Goal: Task Accomplishment & Management: Use online tool/utility

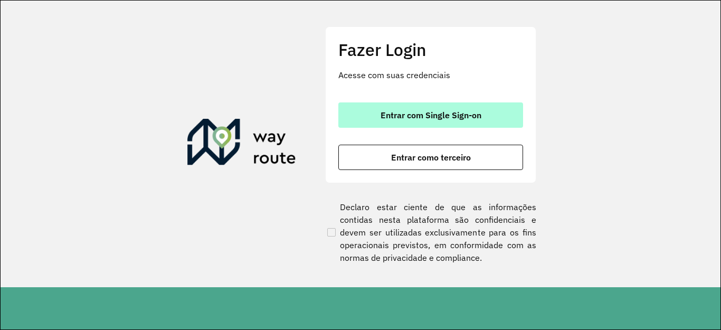
click at [401, 115] on span "Entrar com Single Sign-on" at bounding box center [431, 115] width 101 height 8
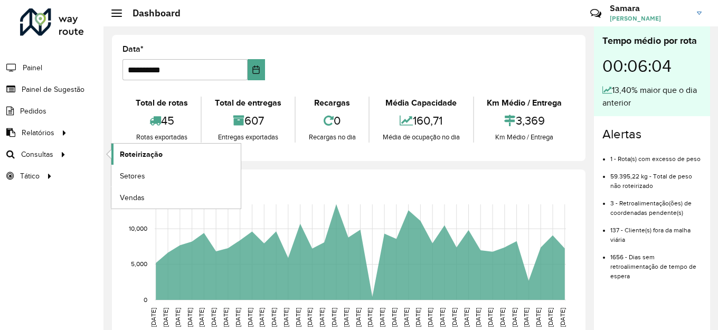
click at [126, 154] on span "Roteirização" at bounding box center [141, 154] width 43 height 11
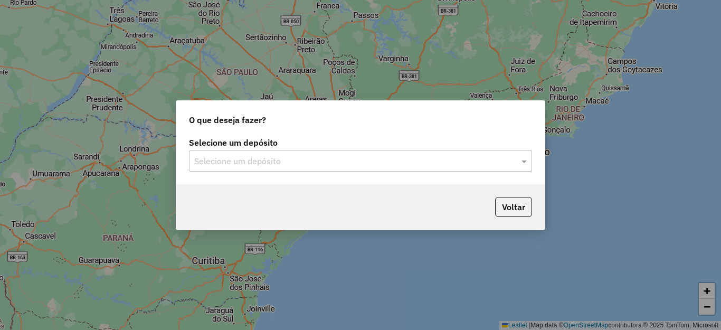
click at [290, 163] on input "text" at bounding box center [350, 161] width 312 height 13
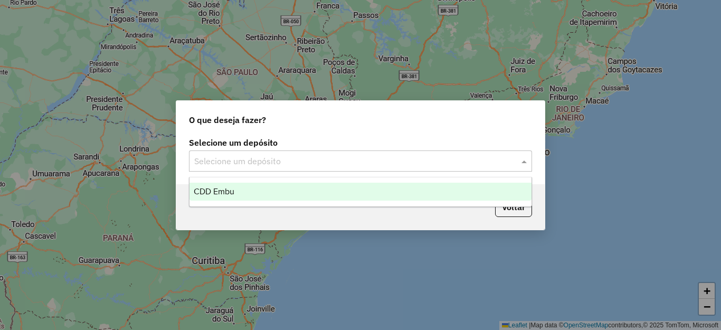
click at [243, 194] on div "CDD Embu" at bounding box center [361, 192] width 342 height 18
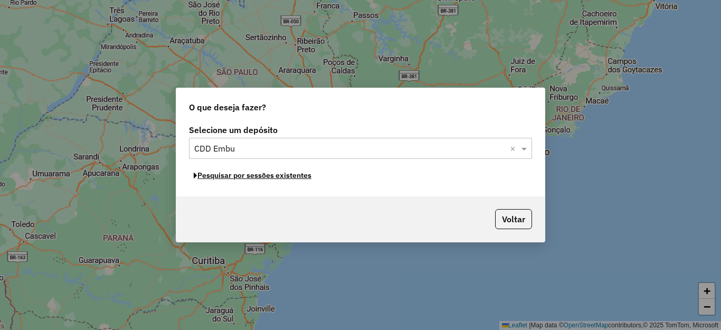
click at [241, 177] on button "Pesquisar por sessões existentes" at bounding box center [252, 175] width 127 height 16
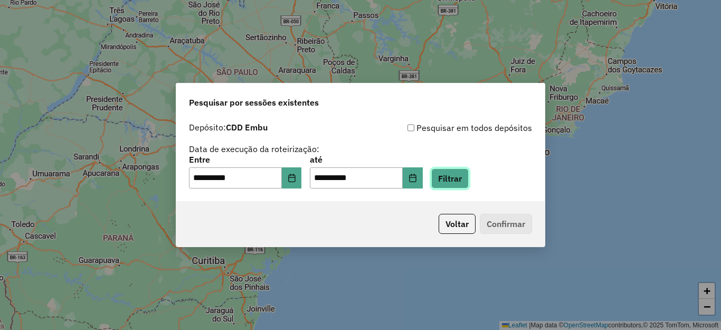
click at [469, 173] on button "Filtrar" at bounding box center [449, 178] width 37 height 20
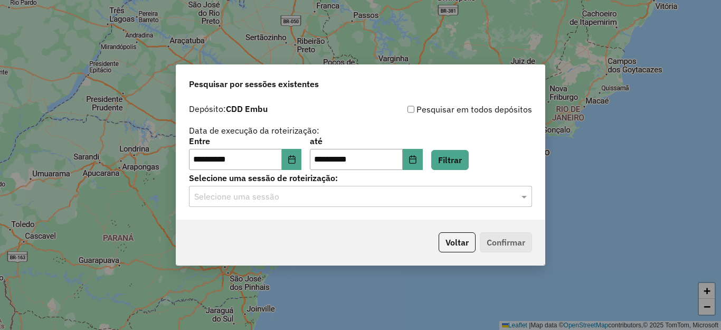
click at [377, 195] on input "text" at bounding box center [350, 197] width 312 height 13
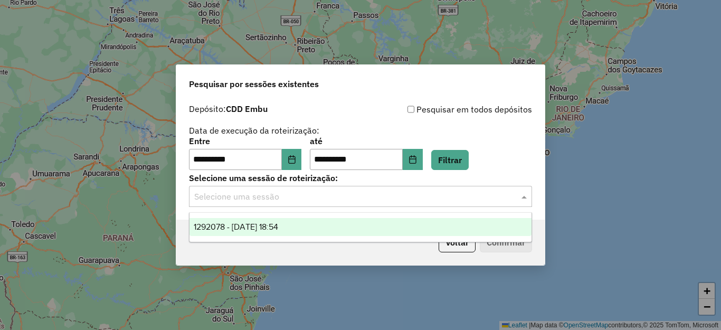
click at [278, 228] on span "1292078 - 10/10/2025 18:54" at bounding box center [236, 226] width 84 height 9
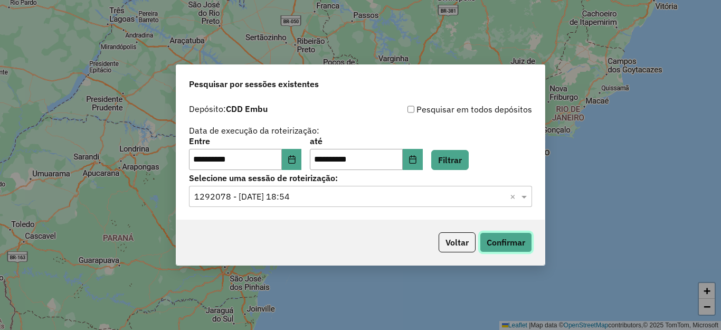
click at [505, 243] on button "Confirmar" at bounding box center [506, 242] width 52 height 20
click at [282, 164] on input "**********" at bounding box center [235, 159] width 93 height 21
click at [296, 161] on icon "Choose Date" at bounding box center [292, 159] width 8 height 8
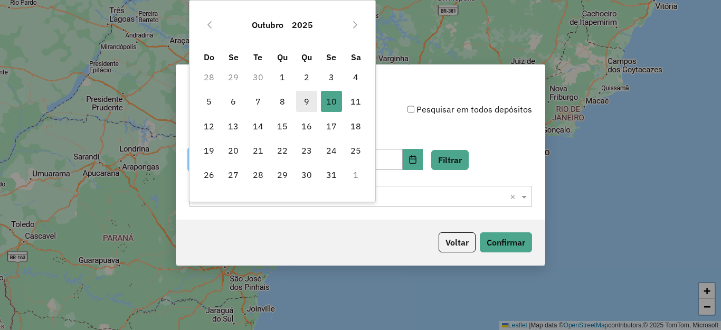
click at [301, 98] on span "9" at bounding box center [306, 101] width 21 height 21
type input "**********"
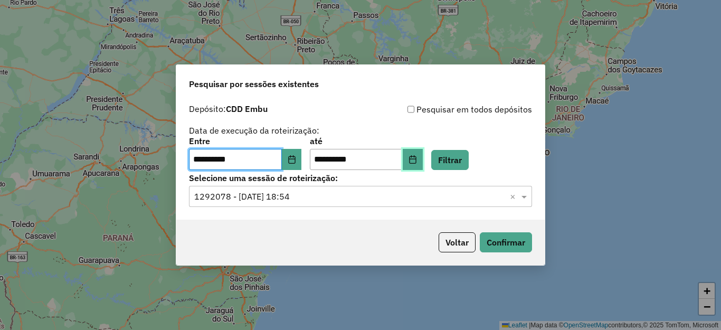
click at [417, 161] on icon "Choose Date" at bounding box center [413, 159] width 8 height 8
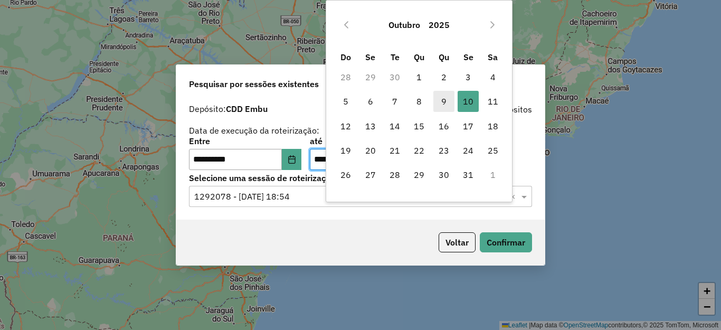
click at [444, 105] on span "9" at bounding box center [444, 101] width 21 height 21
type input "**********"
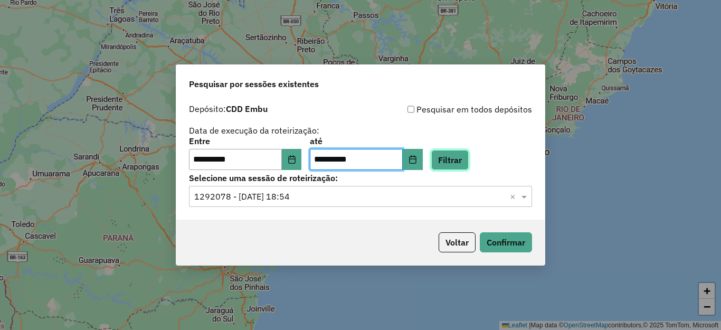
click at [469, 158] on button "Filtrar" at bounding box center [449, 160] width 37 height 20
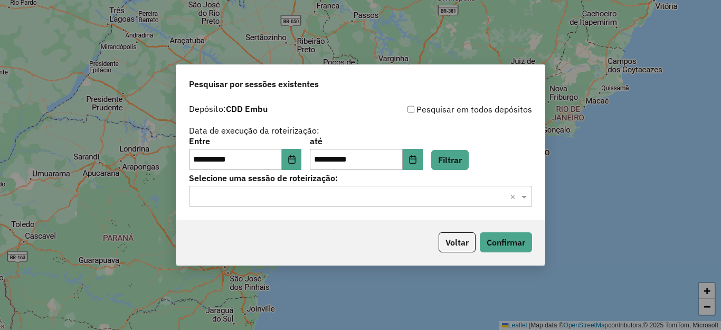
click at [377, 206] on div "Selecione uma sessão × ×" at bounding box center [360, 196] width 343 height 21
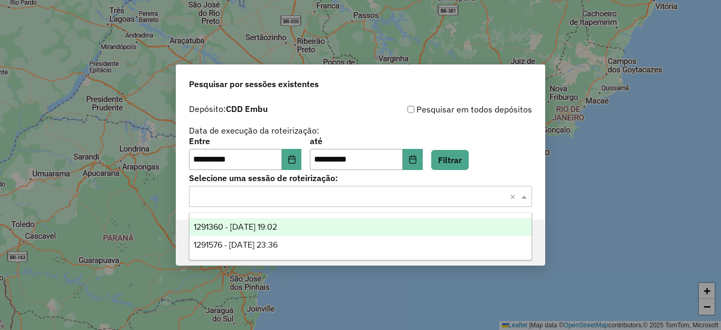
click at [277, 226] on span "1291360 - 09/10/2025 19:02" at bounding box center [235, 226] width 83 height 9
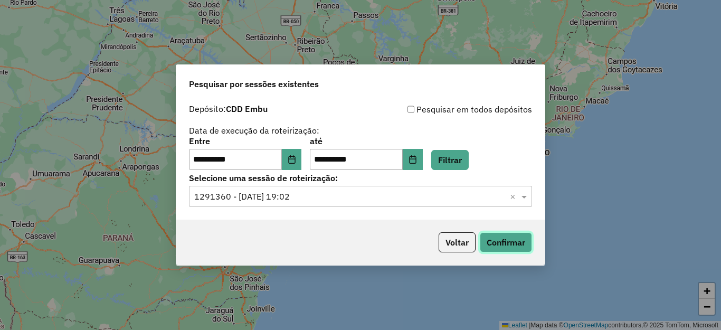
click at [506, 241] on button "Confirmar" at bounding box center [506, 242] width 52 height 20
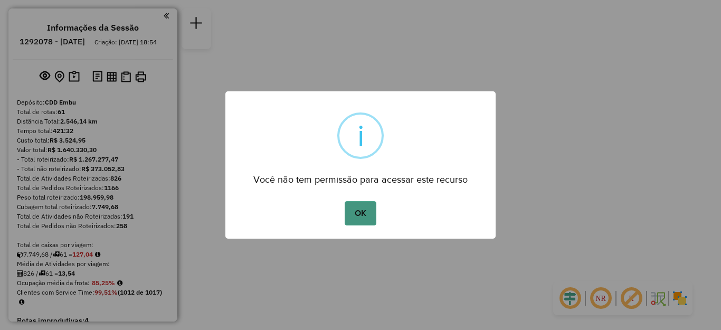
click at [356, 214] on button "OK" at bounding box center [360, 213] width 31 height 24
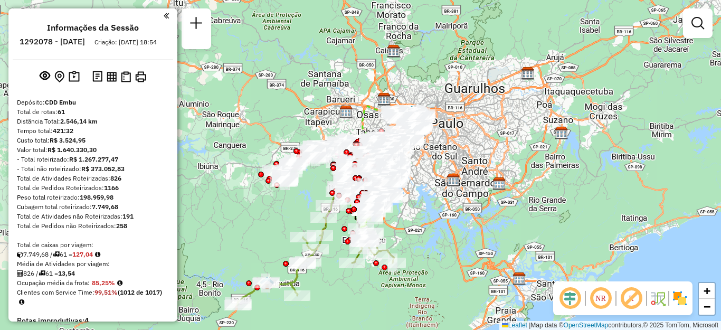
click at [688, 299] on img at bounding box center [680, 298] width 17 height 17
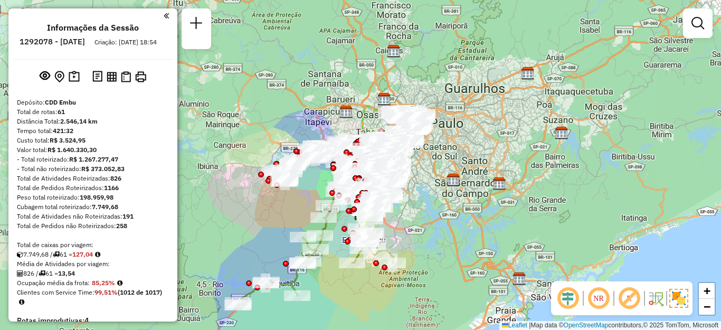
click at [621, 294] on em at bounding box center [629, 298] width 25 height 25
click at [598, 296] on em at bounding box center [598, 298] width 25 height 25
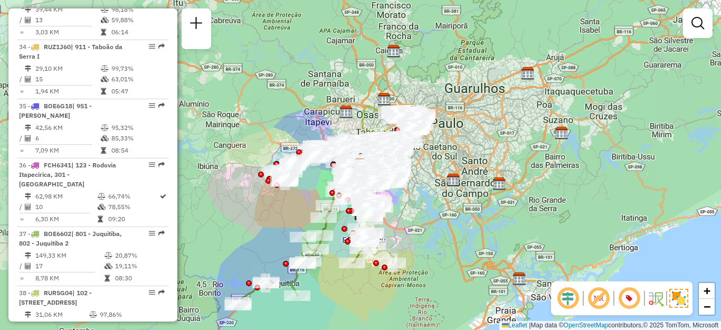
scroll to position [283, 0]
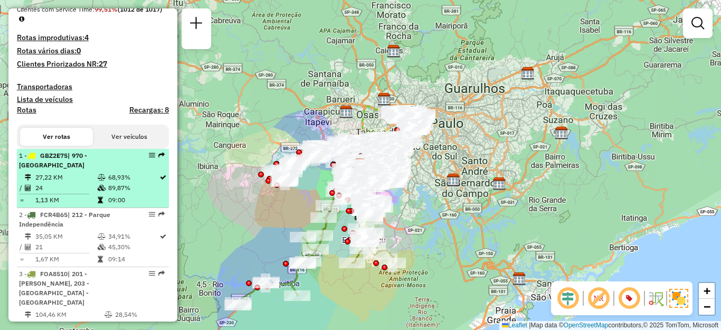
click at [64, 159] on span "GBZ2E75" at bounding box center [53, 156] width 27 height 8
select select "**********"
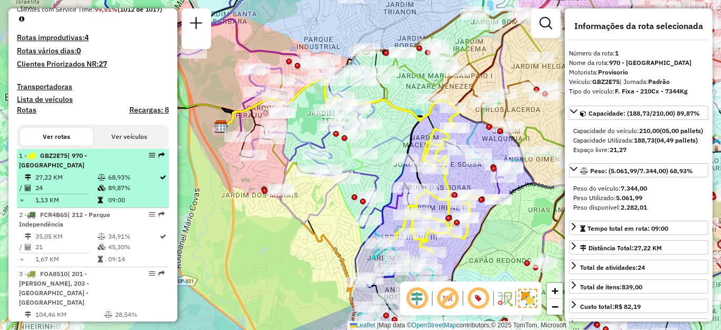
drag, startPoint x: 145, startPoint y: 164, endPoint x: 156, endPoint y: 164, distance: 11.1
click at [124, 170] on div "1 - GBZ2E75 | 970 - Jardim Alvorada" at bounding box center [75, 160] width 112 height 19
drag, startPoint x: 144, startPoint y: 163, endPoint x: 154, endPoint y: 163, distance: 10.6
click at [133, 158] on div at bounding box center [149, 155] width 32 height 6
click at [142, 158] on div at bounding box center [149, 155] width 32 height 6
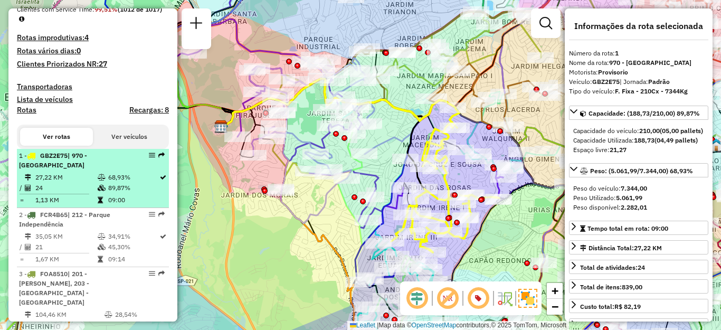
click at [145, 158] on div at bounding box center [149, 155] width 32 height 6
click at [151, 158] on em at bounding box center [152, 155] width 6 height 6
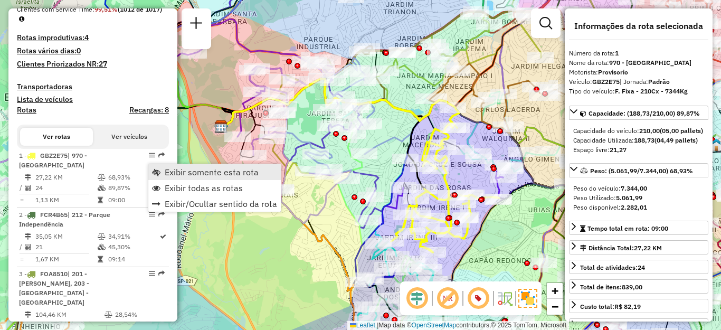
click at [200, 175] on span "Exibir somente esta rota" at bounding box center [212, 172] width 94 height 8
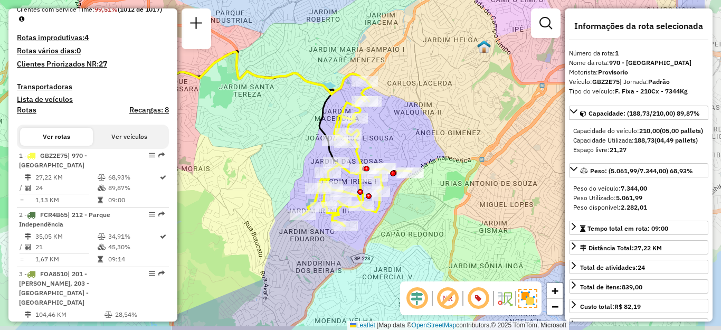
drag, startPoint x: 321, startPoint y: 165, endPoint x: 206, endPoint y: 129, distance: 120.3
click at [206, 129] on div "Janela de atendimento Grade de atendimento Capacidade Transportadoras Veículos …" at bounding box center [360, 165] width 721 height 330
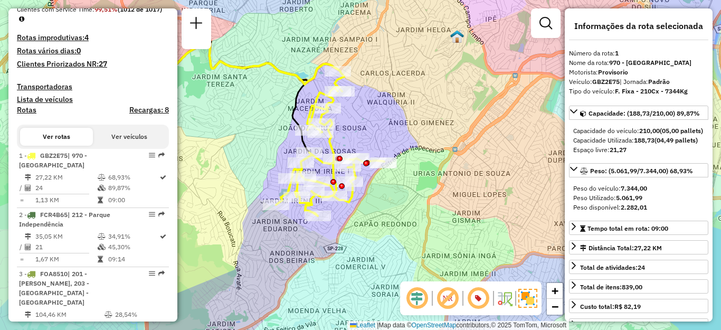
scroll to position [2931, 0]
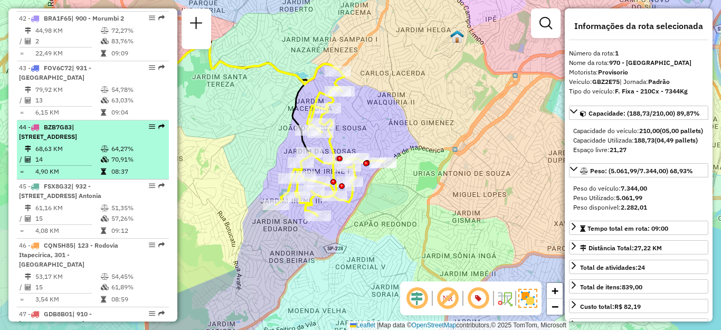
click at [71, 180] on li "44 - BZB7G83 | 931 - Centro de Cotia, 932 - Jardim Passárgada 68,63 KM 64,27% /…" at bounding box center [93, 149] width 152 height 59
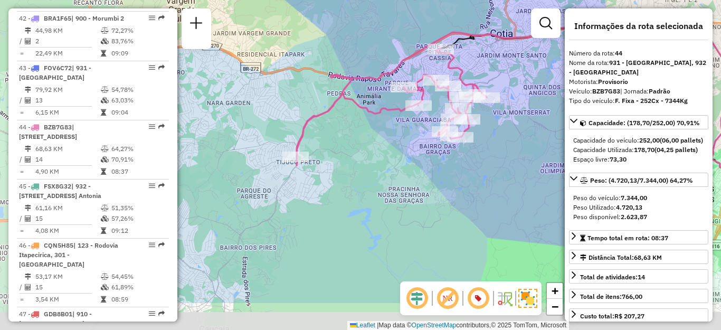
drag, startPoint x: 299, startPoint y: 204, endPoint x: 491, endPoint y: 144, distance: 200.3
click at [491, 144] on div "Janela de atendimento Grade de atendimento Capacidade Transportadoras Veículos …" at bounding box center [360, 165] width 721 height 330
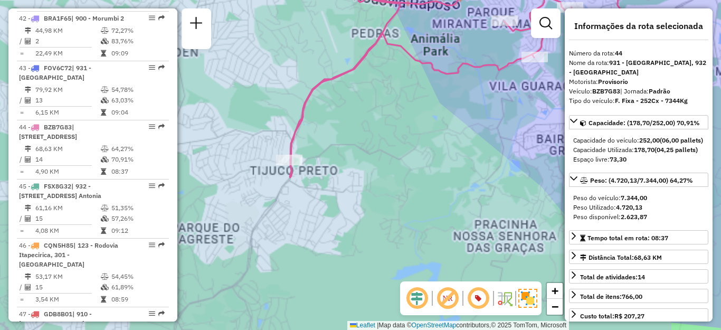
drag, startPoint x: 252, startPoint y: 181, endPoint x: 266, endPoint y: 185, distance: 14.9
click at [266, 185] on div "Janela de atendimento Grade de atendimento Capacidade Transportadoras Veículos …" at bounding box center [360, 165] width 721 height 330
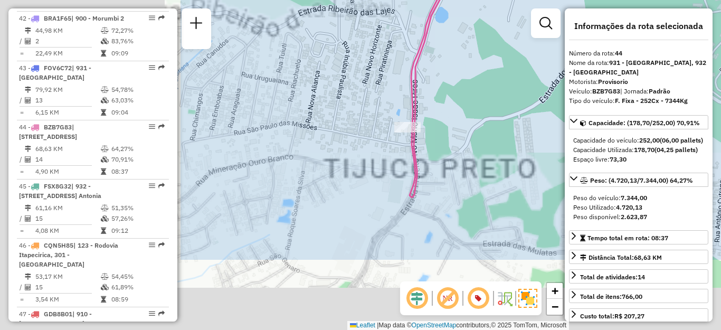
drag, startPoint x: 271, startPoint y: 194, endPoint x: 524, endPoint y: 90, distance: 273.3
click at [524, 90] on div "Janela de atendimento Grade de atendimento Capacidade Transportadoras Veículos …" at bounding box center [360, 165] width 721 height 330
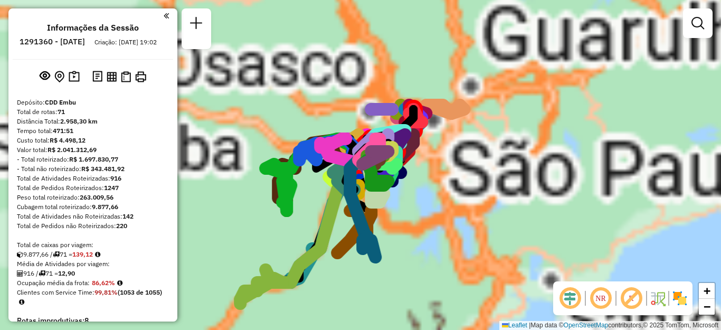
click at [633, 299] on em at bounding box center [631, 298] width 25 height 25
click at [674, 298] on img at bounding box center [680, 298] width 17 height 17
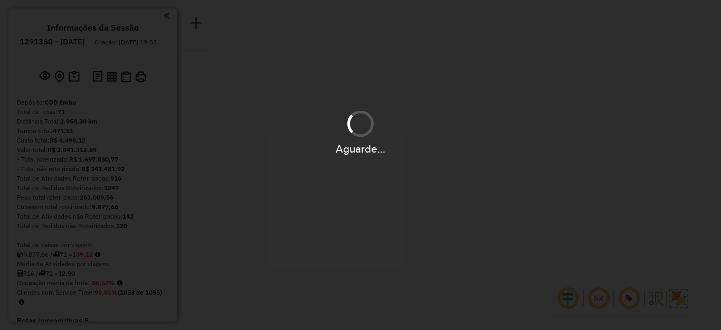
click at [358, 208] on button "OK" at bounding box center [360, 213] width 31 height 24
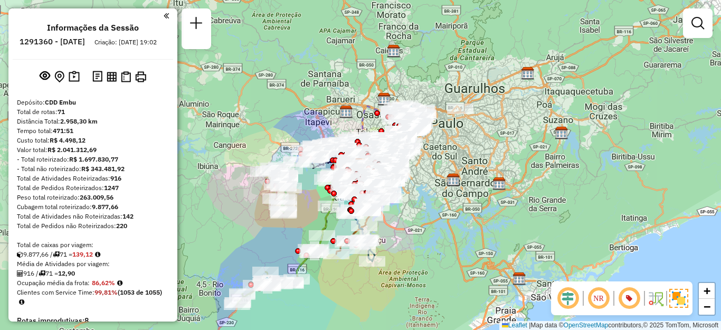
click at [630, 296] on em at bounding box center [629, 298] width 25 height 25
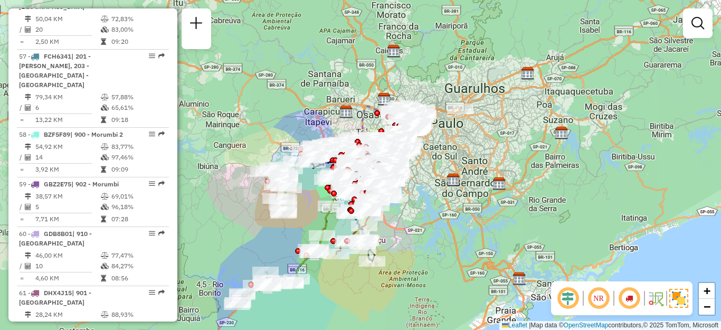
scroll to position [461, 0]
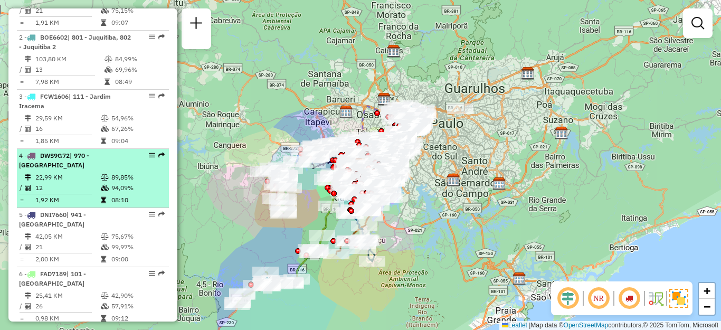
click at [68, 183] on td "22,99 KM" at bounding box center [67, 177] width 65 height 11
select select "**********"
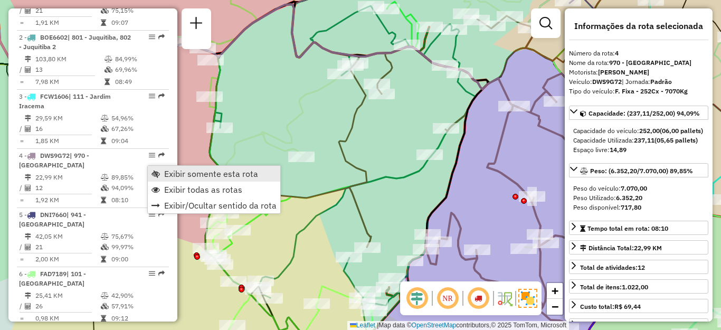
click at [167, 171] on span "Exibir somente esta rota" at bounding box center [211, 174] width 94 height 8
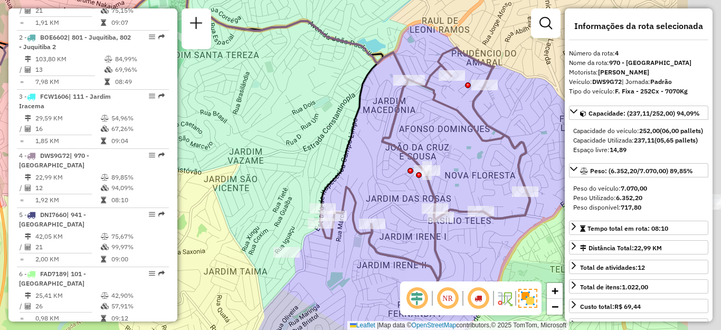
drag, startPoint x: 364, startPoint y: 174, endPoint x: 248, endPoint y: 152, distance: 117.8
click at [250, 144] on div "Janela de atendimento Grade de atendimento Capacidade Transportadoras Veículos …" at bounding box center [360, 165] width 721 height 330
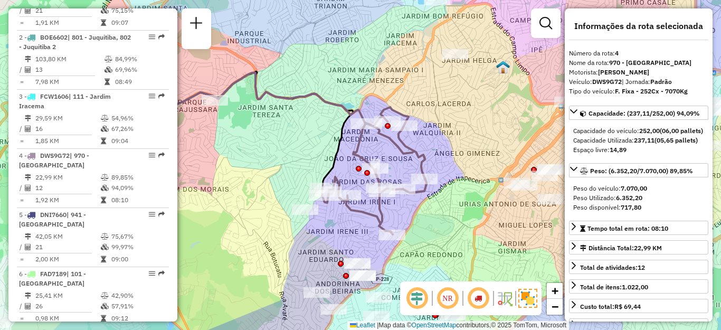
click at [449, 300] on em at bounding box center [447, 298] width 25 height 25
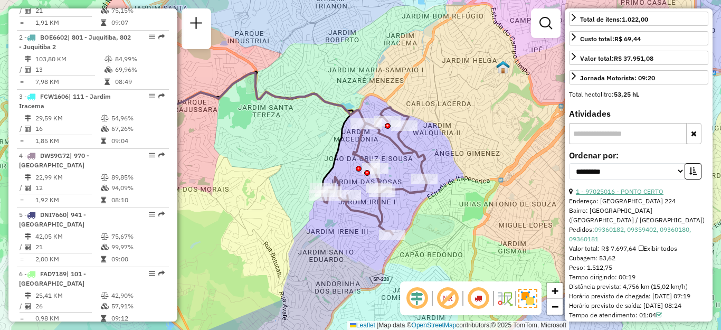
scroll to position [317, 0]
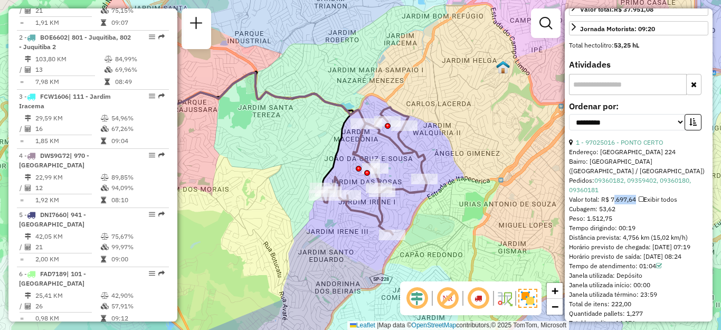
drag, startPoint x: 611, startPoint y: 200, endPoint x: 634, endPoint y: 201, distance: 23.8
click at [634, 201] on div "Valor total: R$ 7.697,64 Exibir todos" at bounding box center [638, 200] width 139 height 10
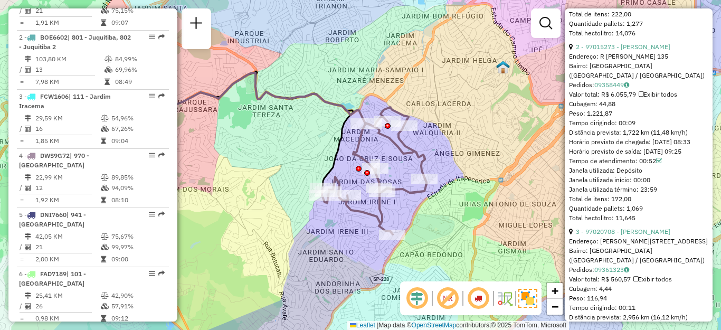
scroll to position [581, 0]
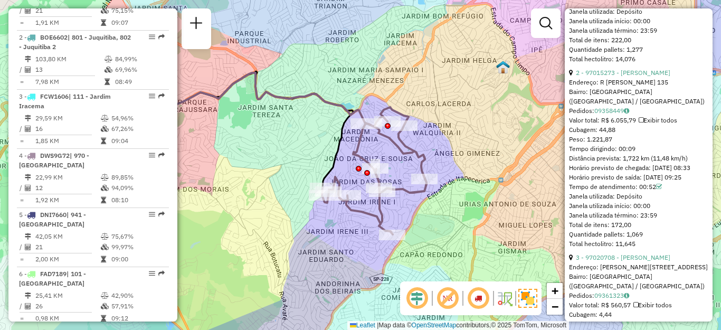
drag, startPoint x: 612, startPoint y: 121, endPoint x: 636, endPoint y: 125, distance: 24.0
click at [636, 125] on div "Valor total: R$ 6.055,79 Exibir todos" at bounding box center [638, 121] width 139 height 10
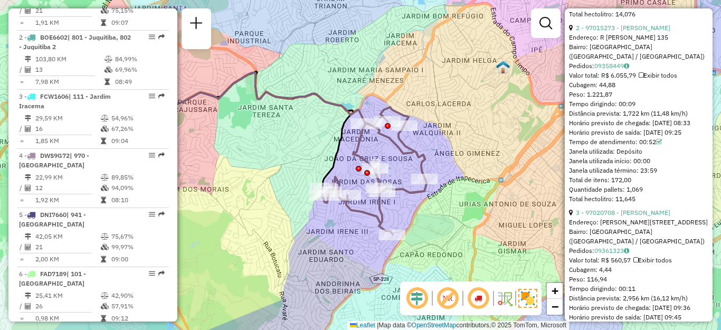
scroll to position [687, 0]
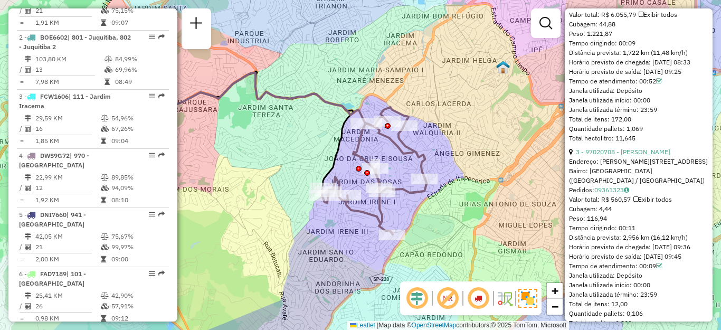
drag, startPoint x: 612, startPoint y: 199, endPoint x: 630, endPoint y: 200, distance: 17.4
click at [630, 200] on div "Valor total: R$ 560,57 Exibir todos" at bounding box center [638, 200] width 139 height 10
